Goal: Communication & Community: Ask a question

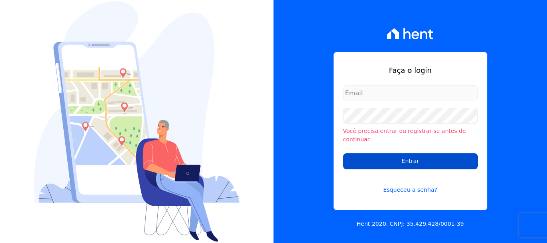
type input "[EMAIL_ADDRESS][DOMAIN_NAME]"
click at [407, 160] on input "Entrar" at bounding box center [410, 161] width 134 height 16
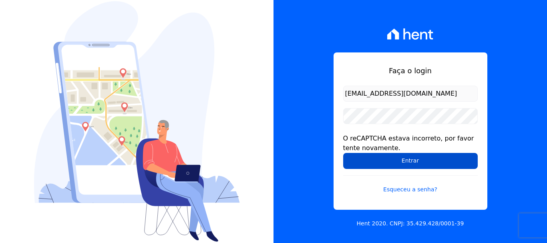
click at [417, 161] on input "Entrar" at bounding box center [410, 161] width 134 height 16
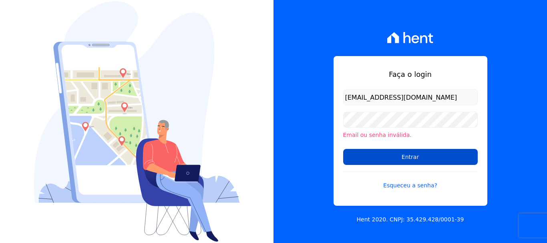
click at [406, 157] on input "Entrar" at bounding box center [410, 157] width 134 height 16
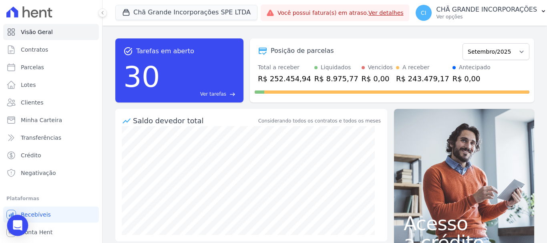
click at [13, 223] on icon "Open Intercom Messenger" at bounding box center [17, 225] width 10 height 10
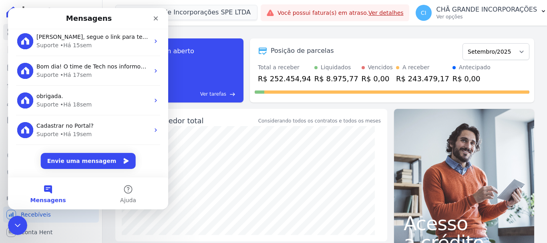
scroll to position [20, 0]
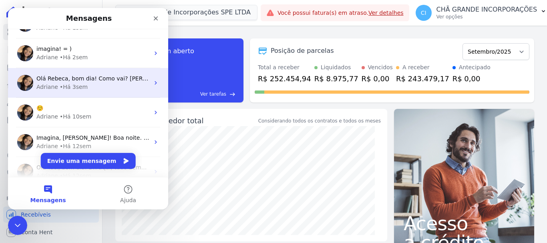
click at [77, 80] on span "Olá Rebeca, bom dia! Como vai? [PERSON_NAME], qual o erro ao tentar distratar o…" at bounding box center [166, 78] width 260 height 6
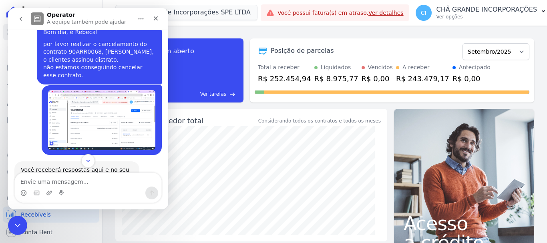
scroll to position [0, 0]
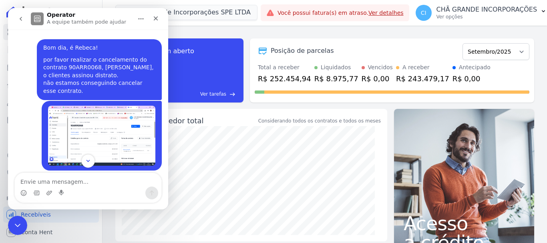
click at [114, 128] on img "CHÃ diz…" at bounding box center [101, 136] width 107 height 60
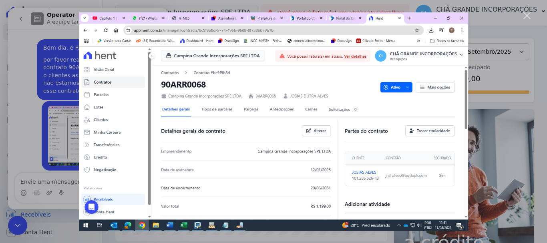
click at [461, 18] on img "Fechar" at bounding box center [273, 121] width 389 height 218
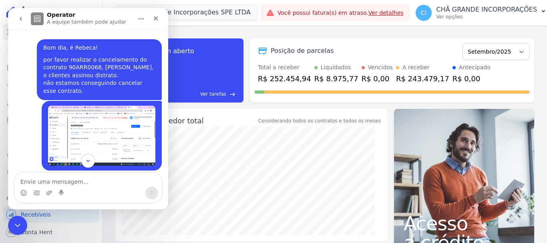
click at [108, 134] on img "CHÃ diz…" at bounding box center [101, 136] width 107 height 60
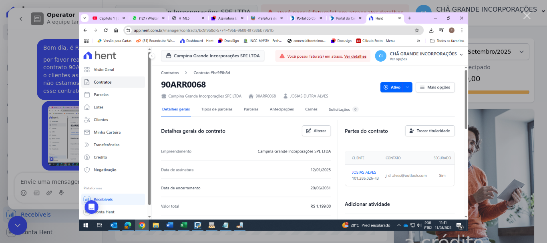
click at [33, 98] on div "Messenger da Intercom" at bounding box center [273, 121] width 547 height 243
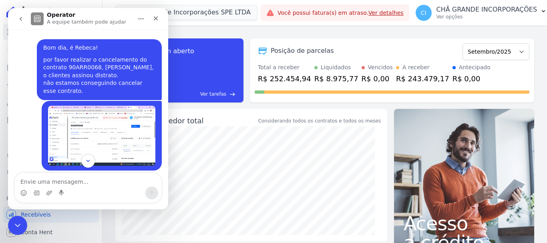
click at [116, 130] on img "CHÃ diz…" at bounding box center [101, 136] width 107 height 60
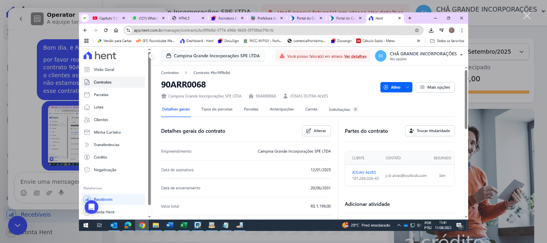
click at [462, 16] on img "Fechar" at bounding box center [273, 121] width 389 height 218
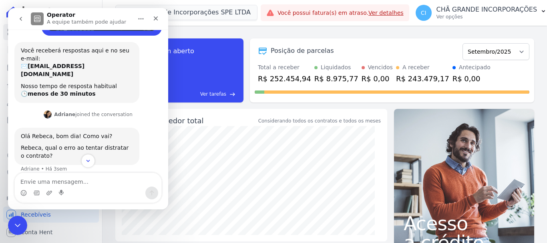
scroll to position [136, 0]
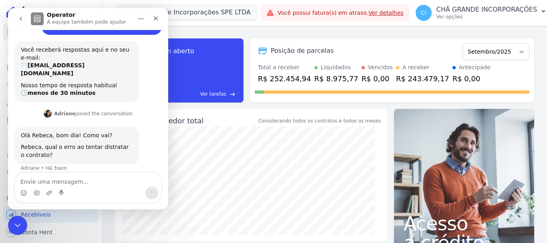
click at [102, 195] on div "Messenger da Intercom" at bounding box center [88, 192] width 146 height 13
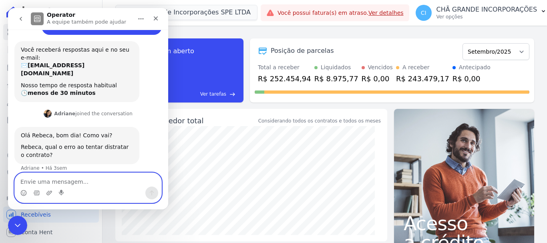
click at [103, 182] on textarea "Envie uma mensagem..." at bounding box center [88, 180] width 146 height 14
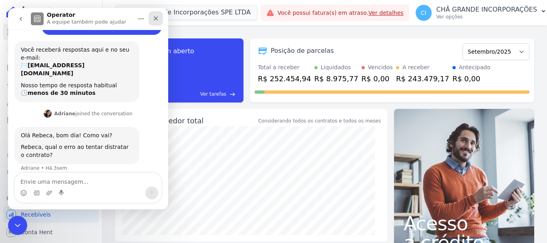
click at [154, 17] on icon "Fechar" at bounding box center [156, 18] width 4 height 4
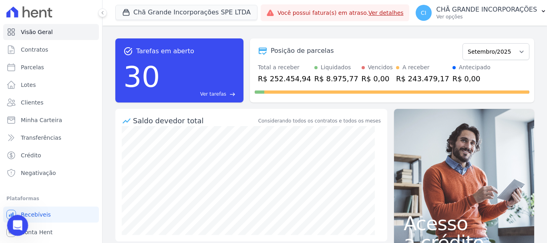
click at [14, 226] on icon "Abertura do Messenger da Intercom" at bounding box center [16, 224] width 13 height 13
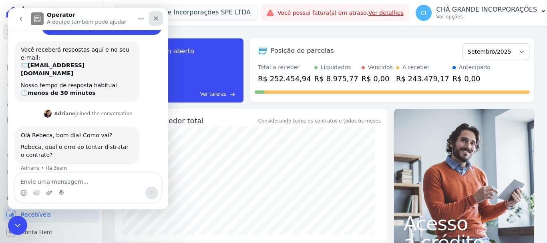
click at [158, 19] on icon "Fechar" at bounding box center [155, 18] width 6 height 6
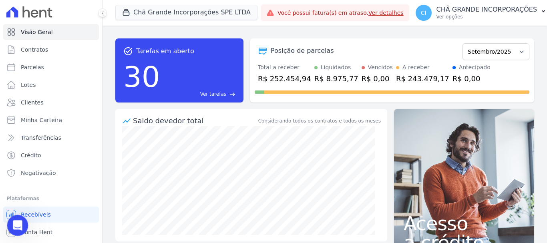
click at [11, 218] on div "Abertura do Messenger da Intercom" at bounding box center [16, 224] width 26 height 26
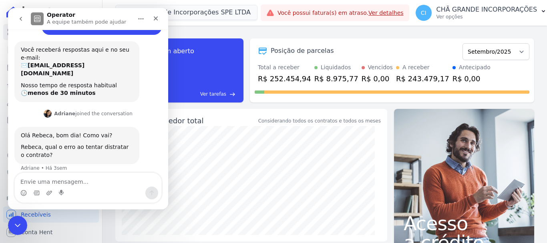
click at [21, 20] on icon "go back" at bounding box center [21, 19] width 2 height 4
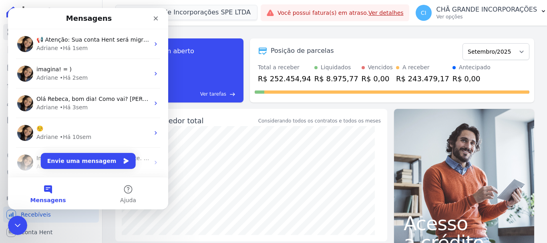
scroll to position [0, 0]
click at [84, 159] on button "Envie uma mensagem" at bounding box center [88, 161] width 95 height 16
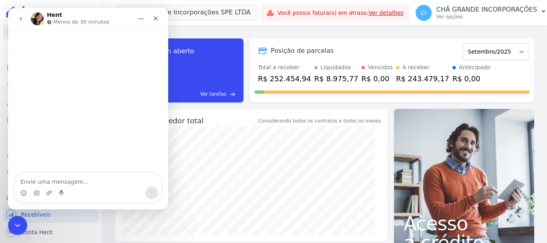
click at [59, 198] on div "Messenger da Intercom" at bounding box center [62, 192] width 6 height 13
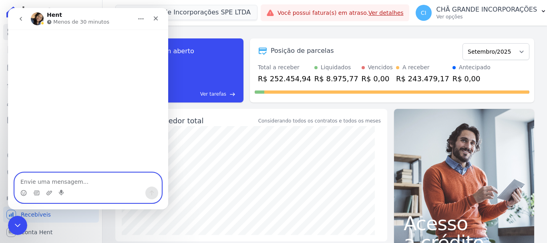
click at [59, 180] on textarea "Envie uma mensagem..." at bounding box center [88, 180] width 146 height 14
type textarea "b"
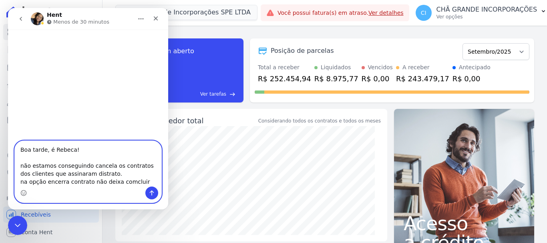
type textarea "Boa tarde, é Rebeca! não estamos conseguindo cancela os contratos dos clientes …"
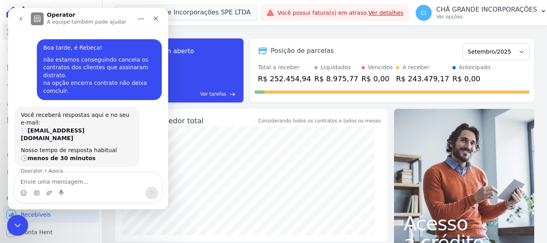
scroll to position [3, 0]
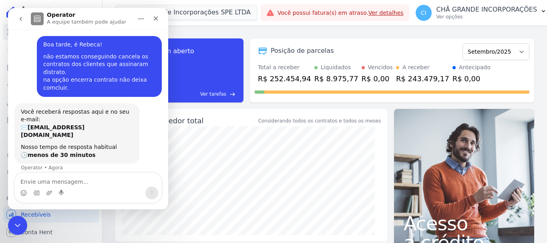
click at [21, 19] on icon "go back" at bounding box center [21, 19] width 6 height 6
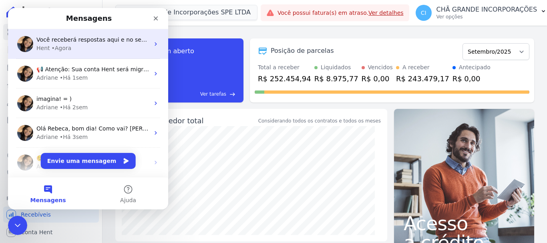
click at [115, 42] on span "Você receberá respostas aqui e no seu e-mail: ✉️ [EMAIL_ADDRESS][DOMAIN_NAME] N…" at bounding box center [239, 39] width 407 height 6
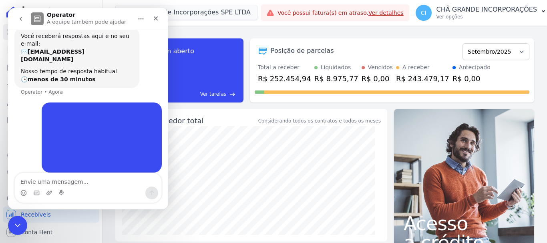
scroll to position [79, 0]
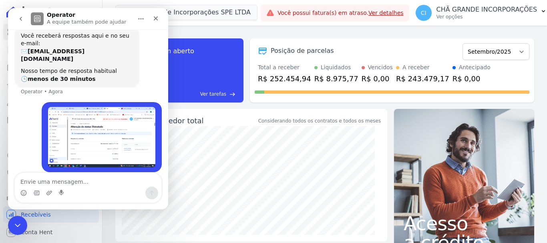
click at [101, 136] on img "CHÃ diz…" at bounding box center [101, 137] width 107 height 60
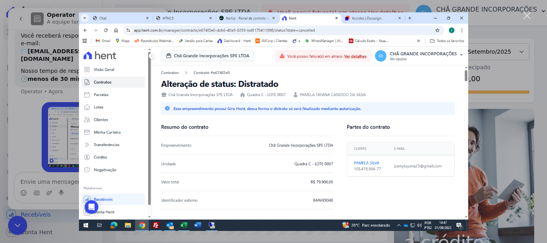
click at [462, 20] on img "Fechar" at bounding box center [273, 121] width 389 height 218
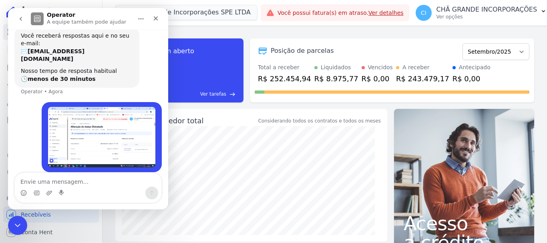
scroll to position [79, 0]
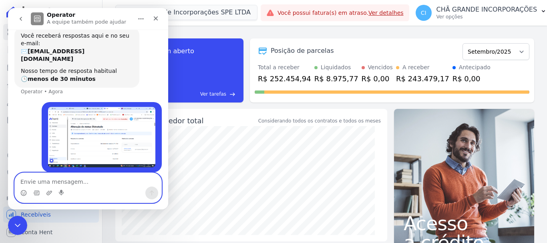
click at [80, 184] on textarea "Envie uma mensagem..." at bounding box center [88, 180] width 146 height 14
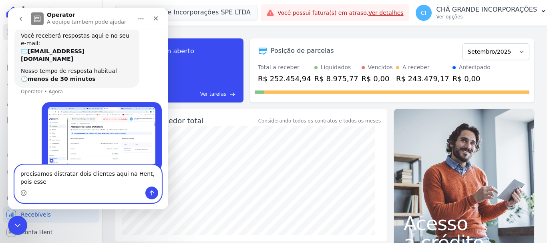
scroll to position [87, 0]
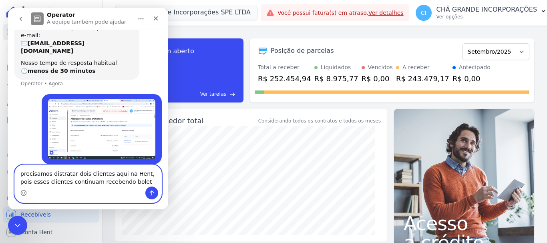
type textarea "precisamos distratar dois clientes aqui na Hent, pois esses clientes continuam …"
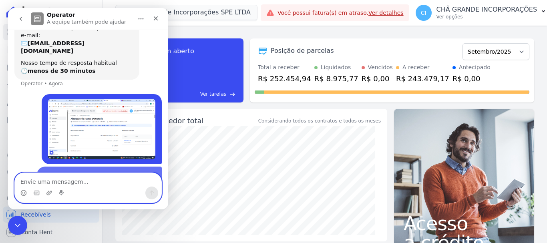
scroll to position [113, 0]
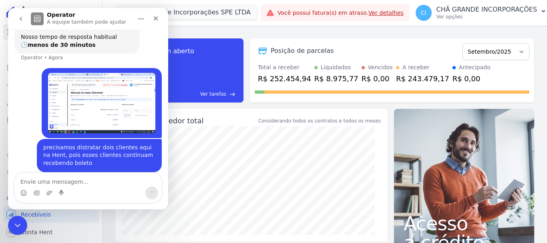
click at [18, 19] on icon "go back" at bounding box center [21, 19] width 6 height 6
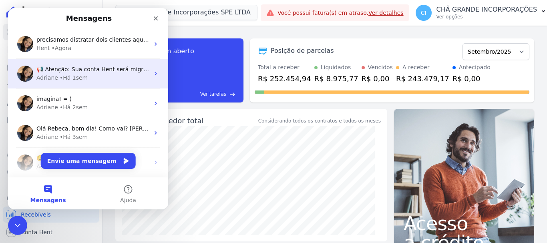
scroll to position [40, 0]
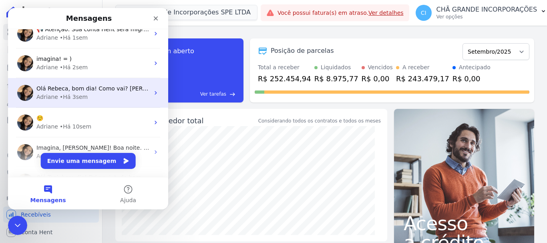
click at [63, 93] on div "• Há 3sem" at bounding box center [74, 97] width 28 height 8
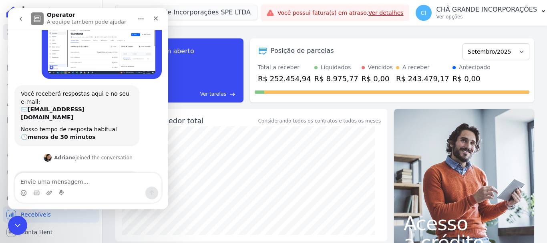
scroll to position [16, 0]
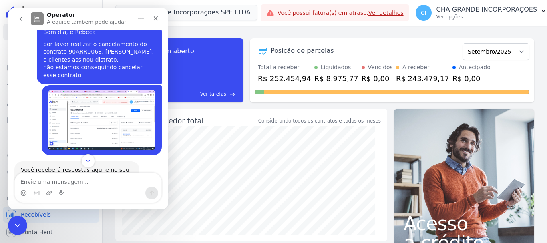
click at [96, 104] on img "CHÃ diz…" at bounding box center [101, 120] width 107 height 60
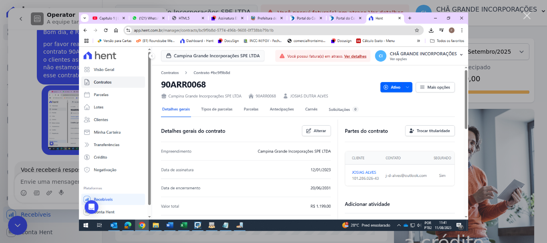
scroll to position [0, 0]
click at [19, 14] on div "Messenger da Intercom" at bounding box center [273, 121] width 547 height 243
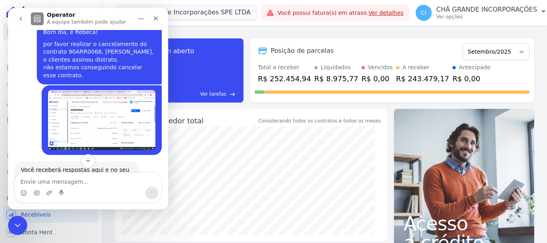
click at [19, 16] on icon "go back" at bounding box center [21, 19] width 6 height 6
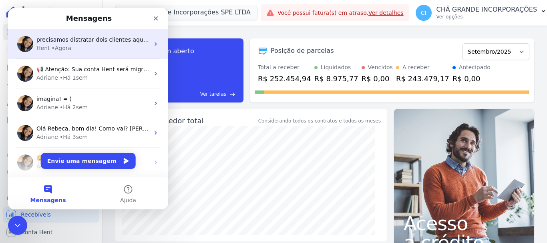
click at [66, 52] on div "• Agora" at bounding box center [62, 48] width 20 height 8
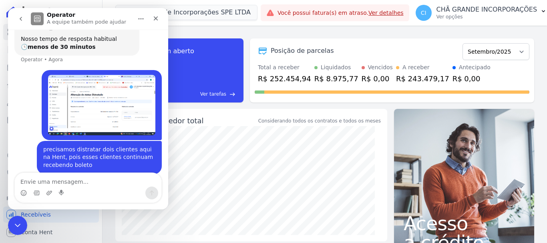
scroll to position [113, 0]
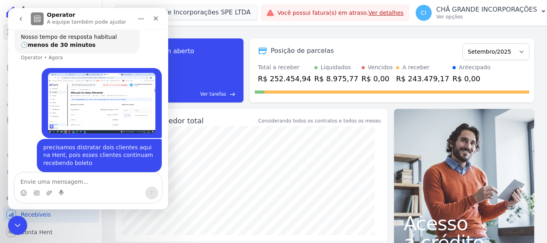
drag, startPoint x: 68, startPoint y: 189, endPoint x: 69, endPoint y: 183, distance: 6.0
click at [68, 188] on div "Messenger da Intercom" at bounding box center [88, 192] width 146 height 13
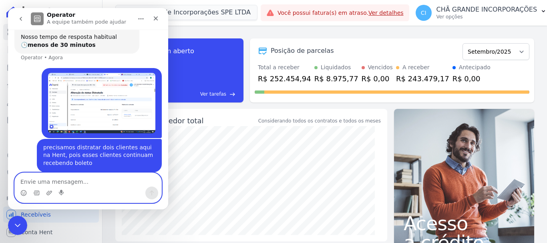
click at [70, 180] on textarea "Envie uma mensagem..." at bounding box center [88, 180] width 146 height 14
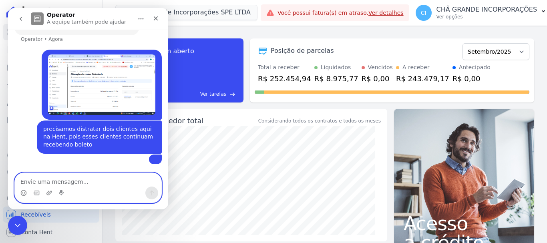
scroll to position [184, 0]
click at [155, 159] on img "user diz…" at bounding box center [155, 159] width 0 height 0
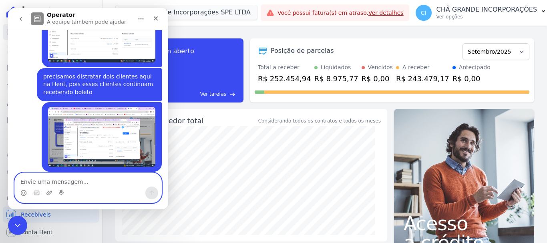
scroll to position [0, 0]
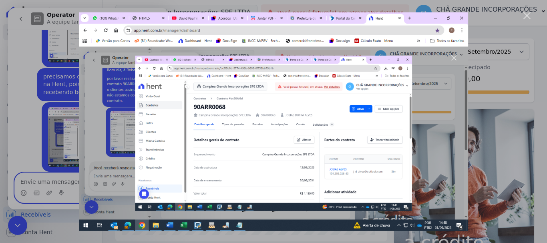
click at [456, 60] on img "Fechar" at bounding box center [273, 121] width 389 height 218
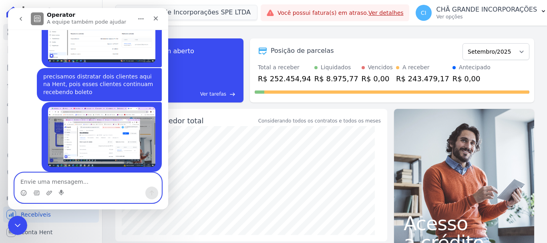
scroll to position [184, 0]
click at [26, 177] on textarea "Envie uma mensagem..." at bounding box center [88, 180] width 146 height 14
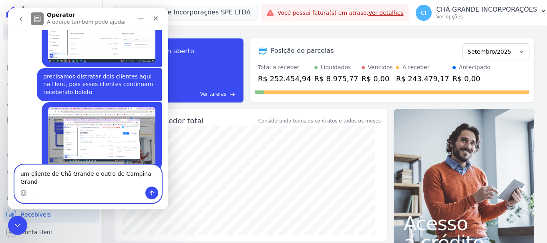
type textarea "um cliente de Chã Grande e outro de [GEOGRAPHIC_DATA]"
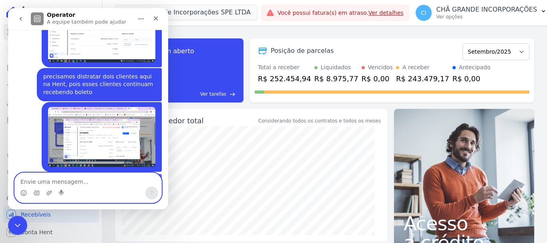
scroll to position [210, 0]
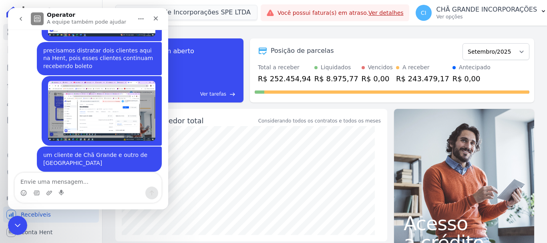
click at [18, 16] on icon "go back" at bounding box center [21, 19] width 6 height 6
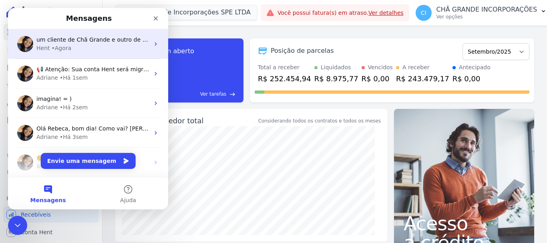
click at [110, 46] on div "Hent • Agora" at bounding box center [92, 48] width 113 height 8
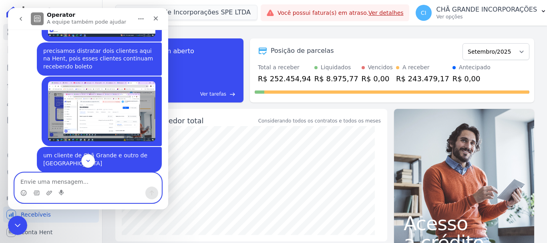
scroll to position [210, 0]
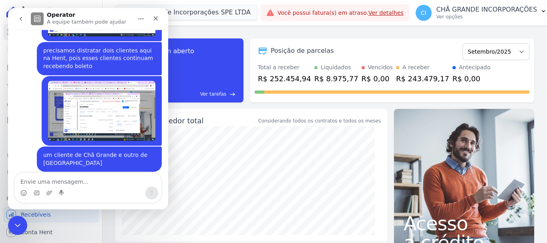
click at [22, 162] on div "um cliente de Chã Grande e outro de Campina Grande CHÃ • Há 3min" at bounding box center [87, 163] width 147 height 35
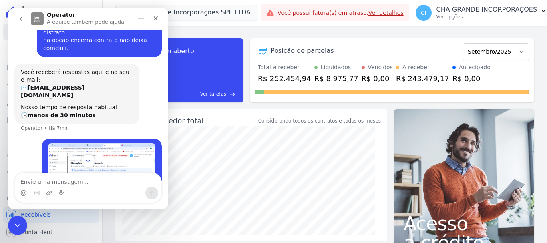
scroll to position [160, 0]
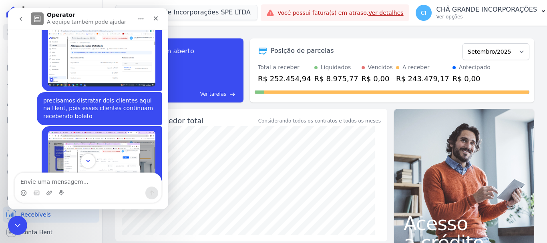
click at [92, 160] on button "Scroll to bottom" at bounding box center [87, 160] width 15 height 15
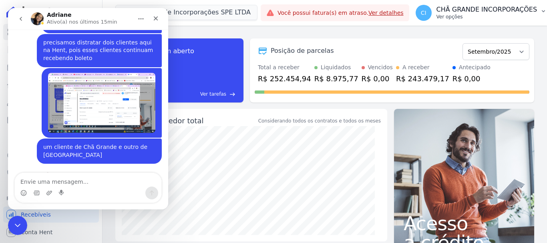
scroll to position [272, 0]
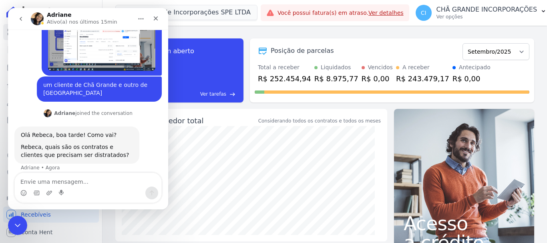
click at [73, 188] on div "Messenger da Intercom" at bounding box center [88, 192] width 146 height 13
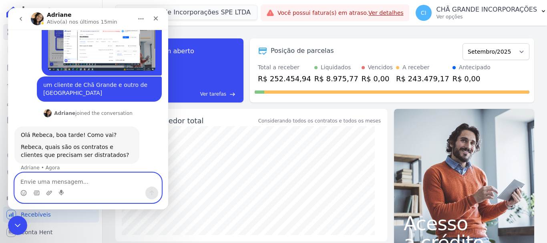
click at [84, 183] on textarea "Envie uma mensagem..." at bounding box center [88, 180] width 146 height 14
type textarea "esses dois prints acima"
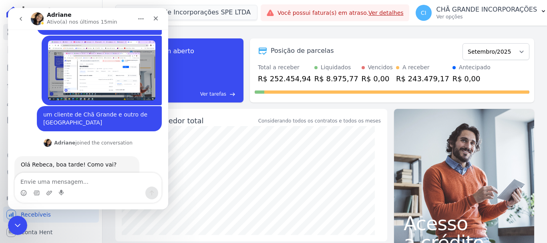
scroll to position [296, 0]
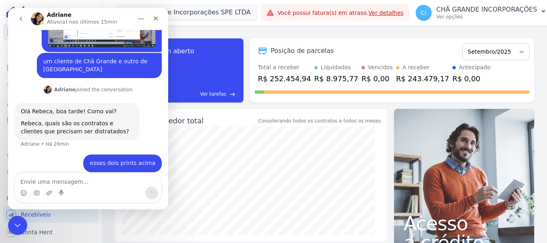
click at [93, 192] on div "Messenger da Intercom" at bounding box center [88, 192] width 146 height 13
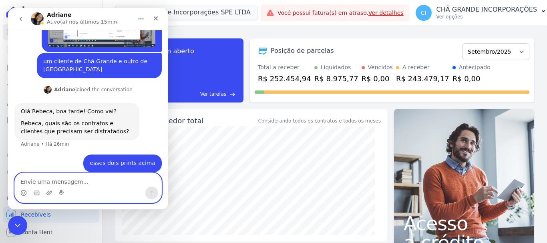
click at [99, 184] on textarea "Envie uma mensagem..." at bounding box center [88, 180] width 146 height 14
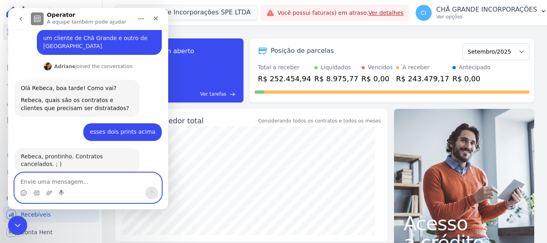
scroll to position [320, 0]
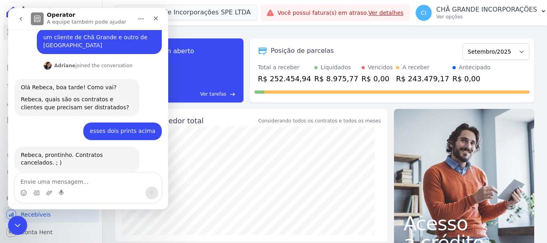
click at [108, 186] on div "Messenger da Intercom" at bounding box center [88, 192] width 146 height 13
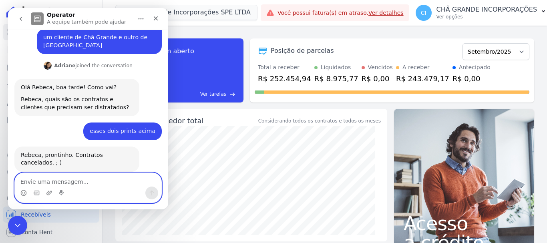
click at [48, 178] on textarea "Envie uma mensagem..." at bounding box center [88, 180] width 146 height 14
type textarea "obrigada"
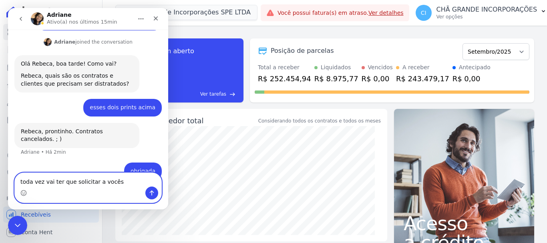
type textarea "toda vez vai ter que solicitar a vocês?"
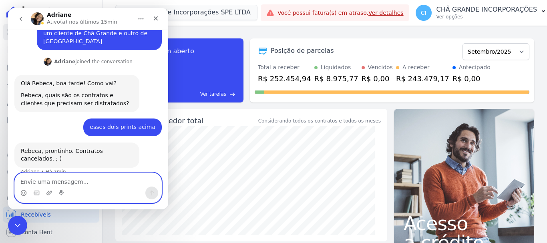
scroll to position [362, 0]
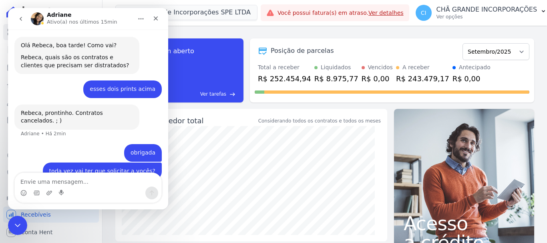
click at [245, 36] on div "task_alt Tarefas em aberto 30 Ver tarefas east Posição de parcelas Outubro/2019…" at bounding box center [324, 70] width 419 height 77
click at [199, 30] on div "task_alt Tarefas em aberto 30 Ver tarefas east Posição de parcelas Outubro/2019…" at bounding box center [324, 134] width 444 height 217
click at [232, 29] on div "task_alt Tarefas em aberto 30 Ver tarefas east Posição de parcelas Outubro/2019…" at bounding box center [324, 134] width 444 height 217
click at [228, 10] on button "Chã Grande Incorporações SPE LTDA" at bounding box center [186, 12] width 142 height 15
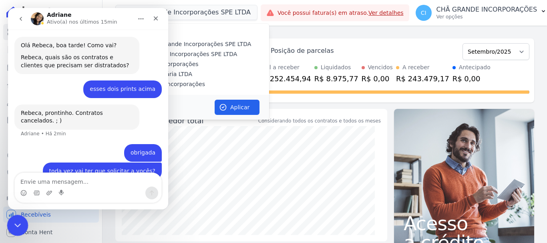
click at [13, 222] on icon "Encerramento do Messenger da Intercom" at bounding box center [17, 224] width 10 height 10
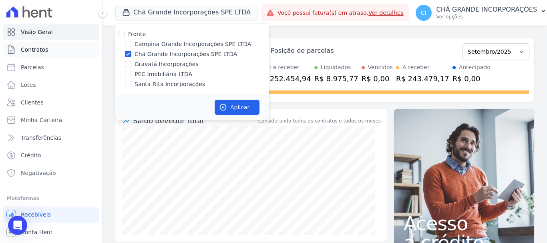
click at [52, 51] on link "Contratos" at bounding box center [51, 50] width 96 height 16
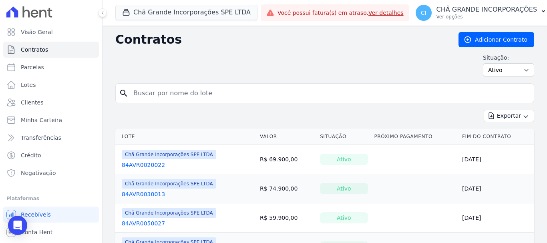
click at [184, 100] on input "search" at bounding box center [329, 93] width 402 height 16
type input "[PERSON_NAME]"
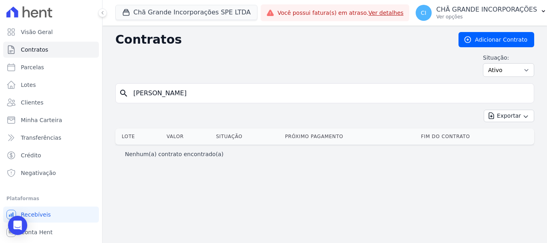
click at [212, 96] on input "[PERSON_NAME]" at bounding box center [329, 93] width 402 height 16
type input "p"
click at [23, 109] on link "Clientes" at bounding box center [51, 102] width 96 height 16
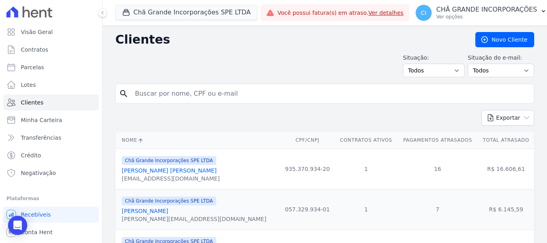
click at [160, 95] on input "search" at bounding box center [330, 94] width 400 height 16
type input "[PERSON_NAME]"
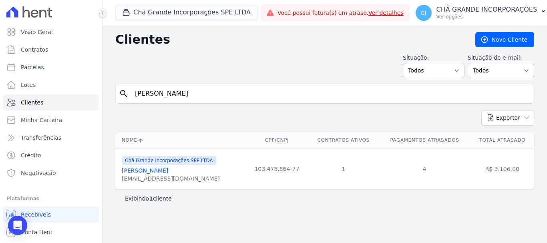
click at [154, 172] on link "[PERSON_NAME]" at bounding box center [145, 170] width 46 height 6
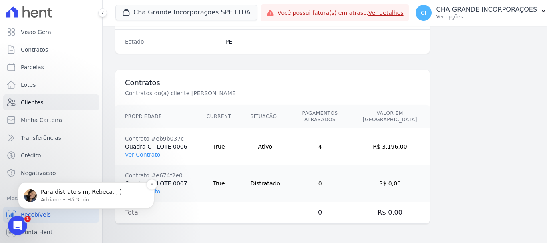
click at [81, 195] on p "Para distrato sim, Rebeca. ; )" at bounding box center [92, 192] width 103 height 8
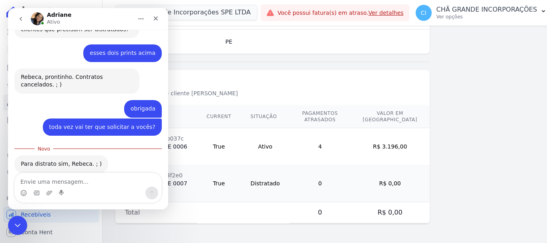
scroll to position [399, 0]
